Goal: Information Seeking & Learning: Compare options

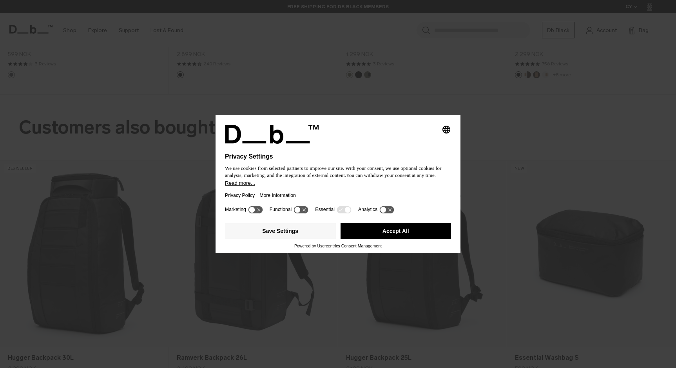
scroll to position [1104, 0]
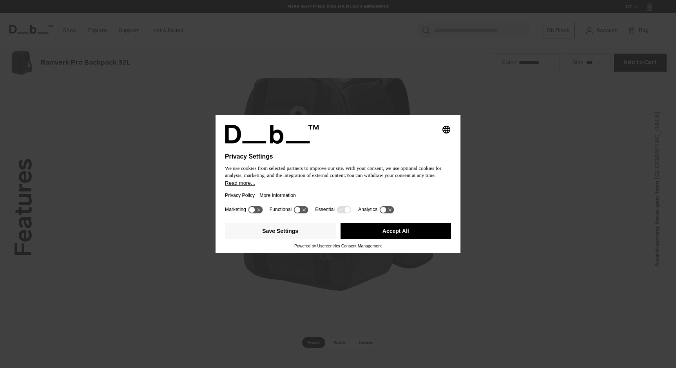
scroll to position [1104, 0]
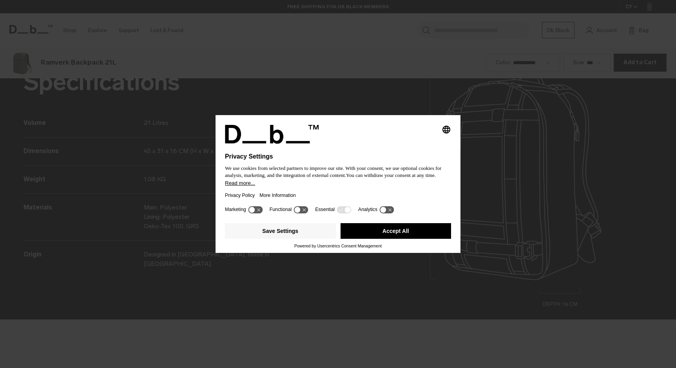
scroll to position [1104, 0]
